Goal: Information Seeking & Learning: Learn about a topic

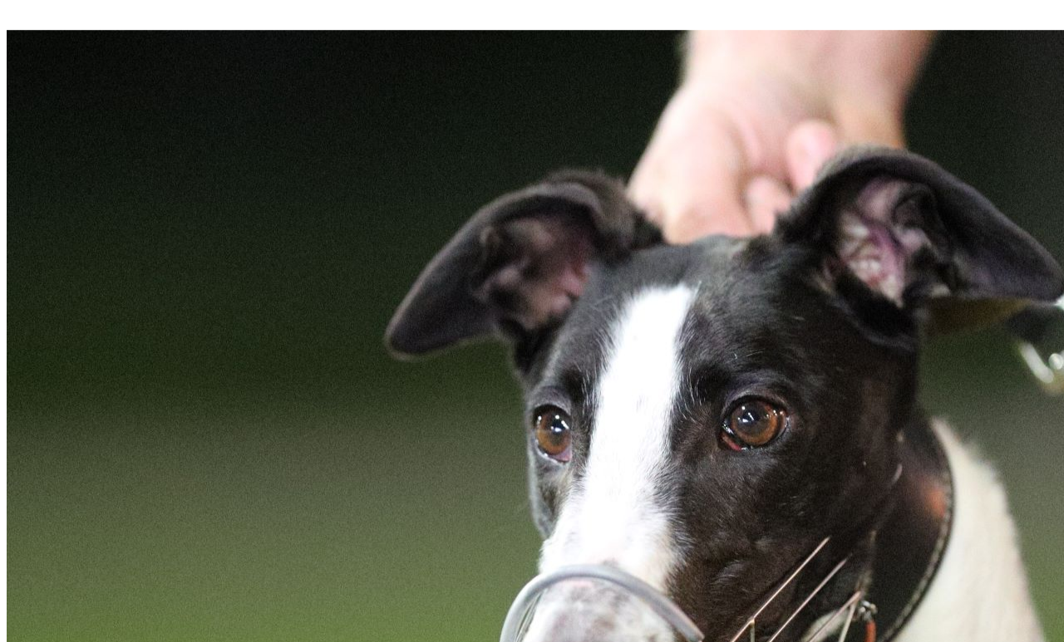
scroll to position [1124, 0]
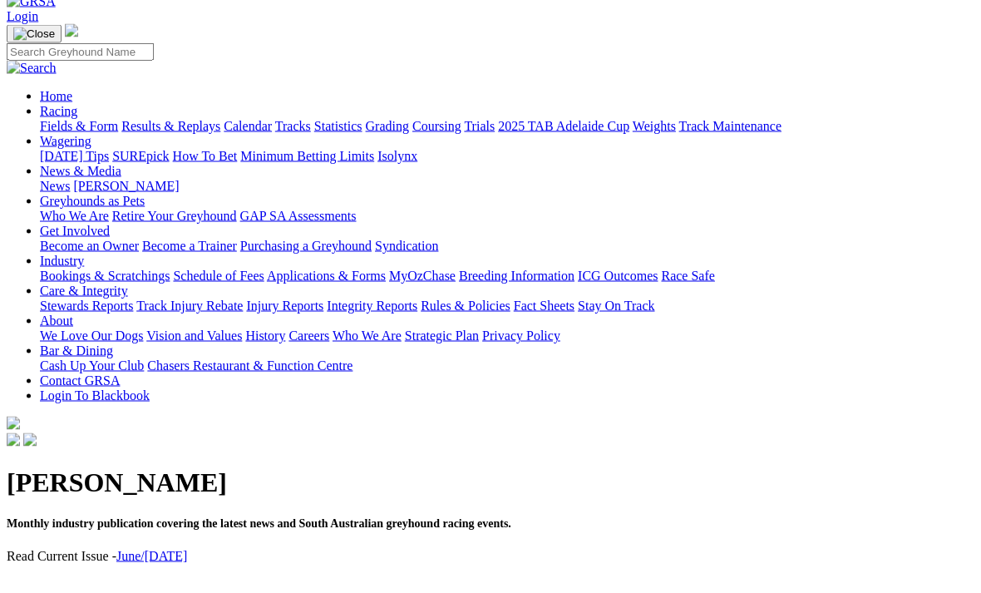
scroll to position [7, 0]
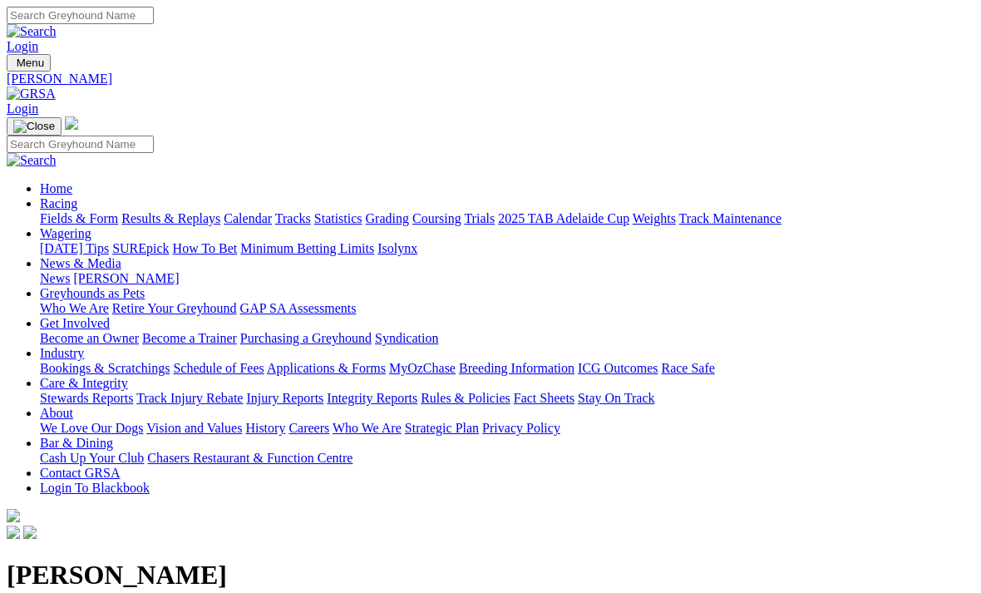
scroll to position [7, 0]
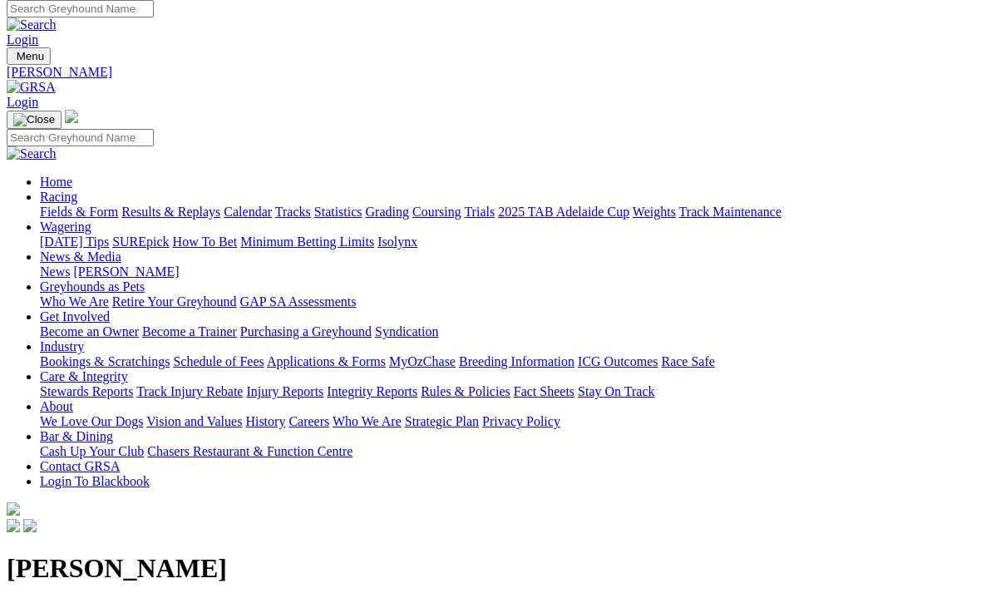
click at [77, 189] on link "Racing" at bounding box center [58, 196] width 37 height 14
click at [220, 204] on link "Results & Replays" at bounding box center [170, 211] width 99 height 14
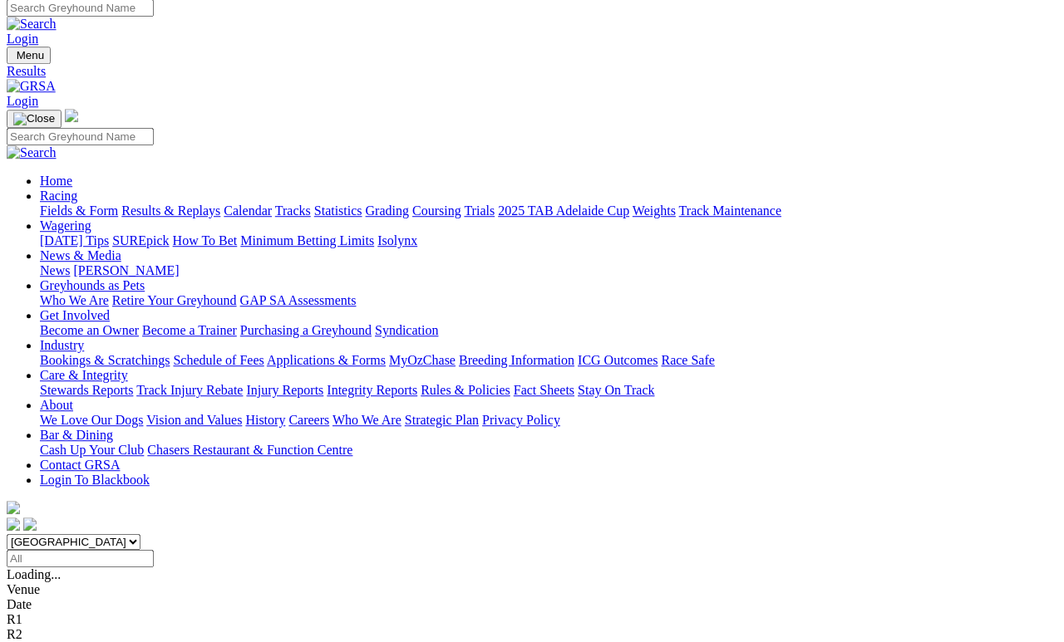
scroll to position [7, 0]
click at [83, 204] on link "Fields & Form" at bounding box center [79, 211] width 78 height 14
click at [37, 592] on link "F" at bounding box center [32, 620] width 7 height 14
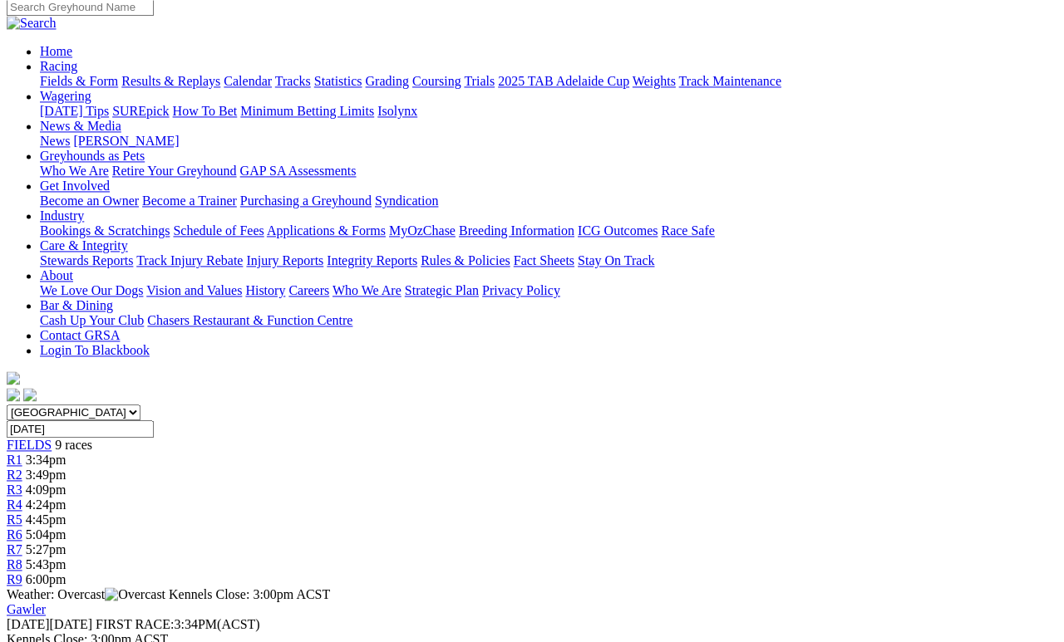
scroll to position [130, 0]
